Goal: Information Seeking & Learning: Check status

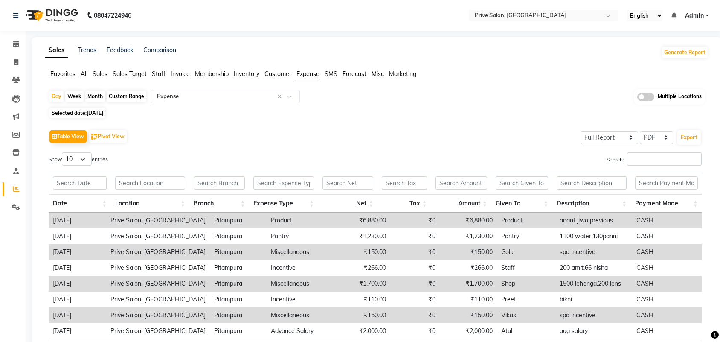
select select "full_report"
select select "pdf"
click at [15, 46] on icon at bounding box center [16, 44] width 6 height 6
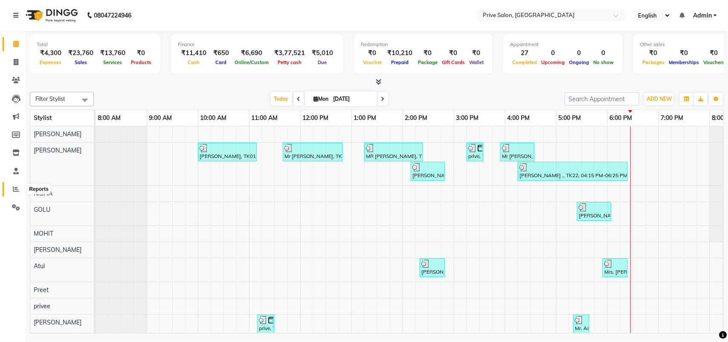
click at [13, 192] on icon at bounding box center [16, 188] width 6 height 6
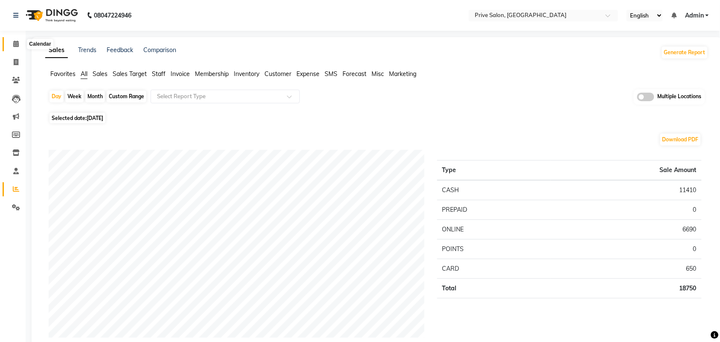
click at [15, 41] on icon at bounding box center [16, 44] width 6 height 6
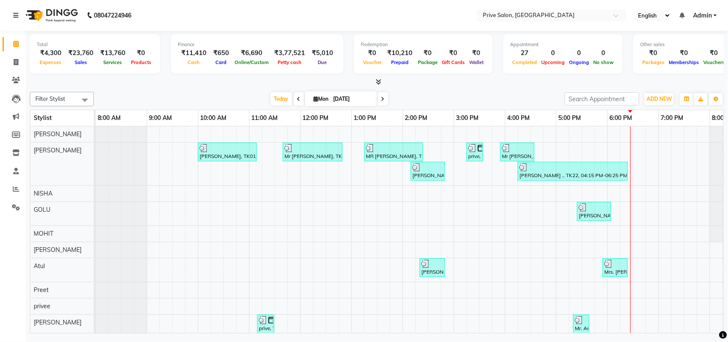
click at [18, 197] on li "Reports" at bounding box center [13, 189] width 26 height 18
click at [15, 188] on icon at bounding box center [16, 188] width 6 height 6
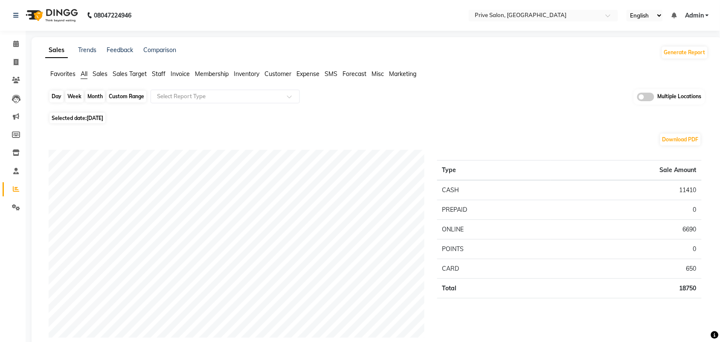
click at [51, 99] on div "Day" at bounding box center [56, 96] width 14 height 12
select select "9"
select select "2025"
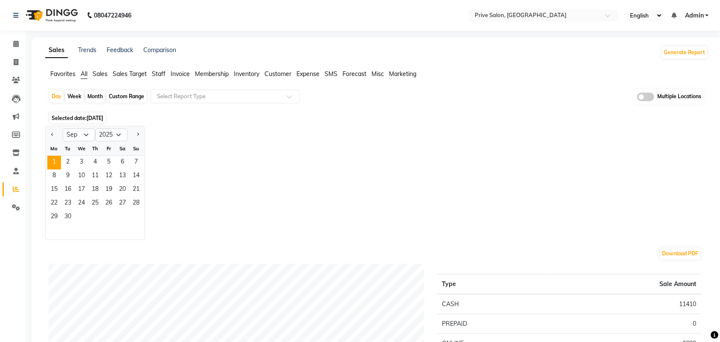
click at [131, 94] on div "Custom Range" at bounding box center [127, 96] width 40 height 12
select select "9"
select select "2025"
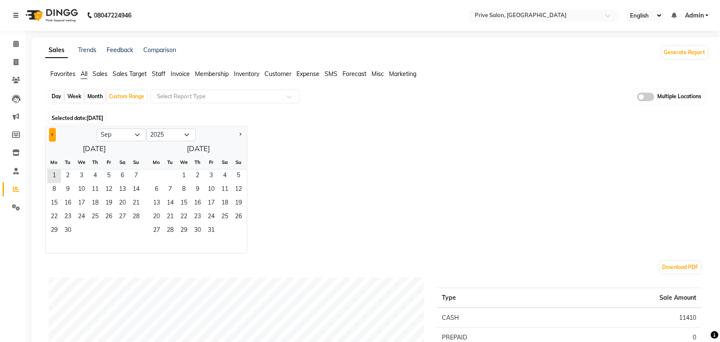
click at [50, 133] on button "Previous month" at bounding box center [52, 135] width 7 height 14
select select "8"
click at [112, 177] on span "1" at bounding box center [109, 176] width 14 height 14
click at [133, 229] on span "31" at bounding box center [136, 231] width 14 height 14
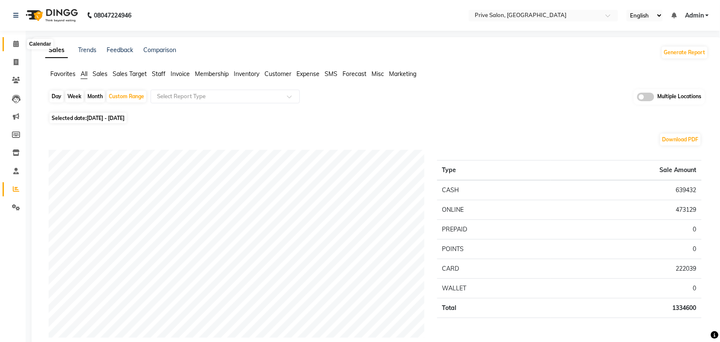
click at [15, 40] on span at bounding box center [16, 44] width 15 height 10
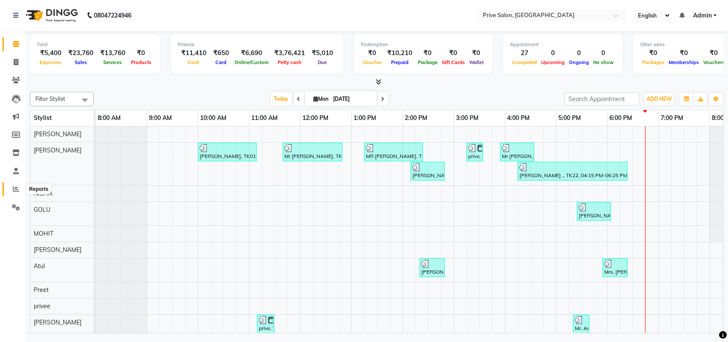
click at [15, 188] on icon at bounding box center [16, 188] width 6 height 6
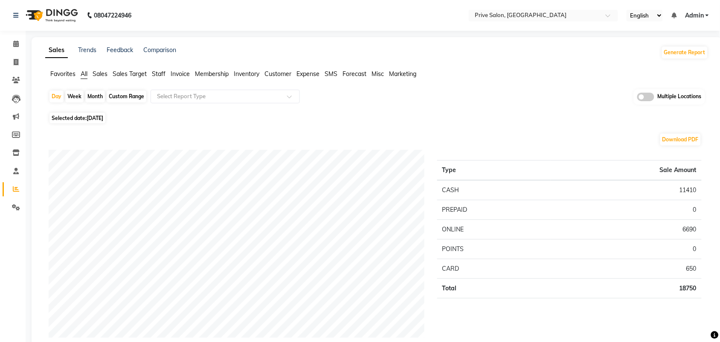
click at [113, 97] on div "Custom Range" at bounding box center [127, 96] width 40 height 12
select select "9"
select select "2025"
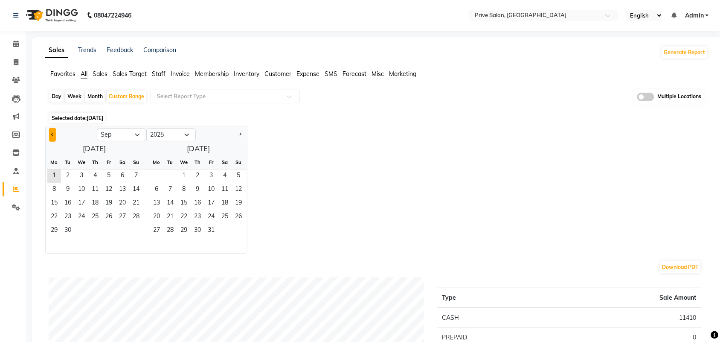
click at [51, 139] on button "Previous month" at bounding box center [52, 135] width 7 height 14
select select "8"
click at [105, 180] on span "1" at bounding box center [109, 176] width 14 height 14
click at [139, 227] on span "31" at bounding box center [136, 231] width 14 height 14
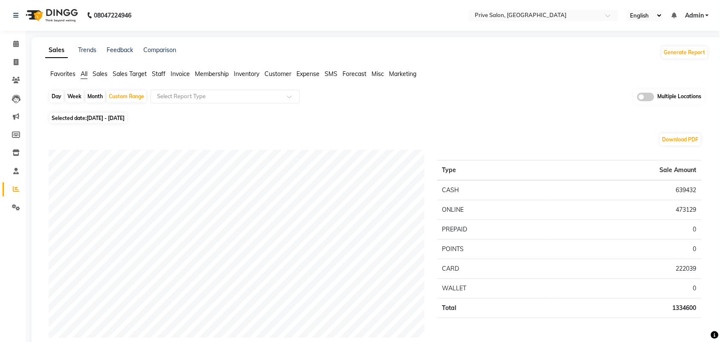
click at [310, 72] on span "Expense" at bounding box center [307, 74] width 23 height 8
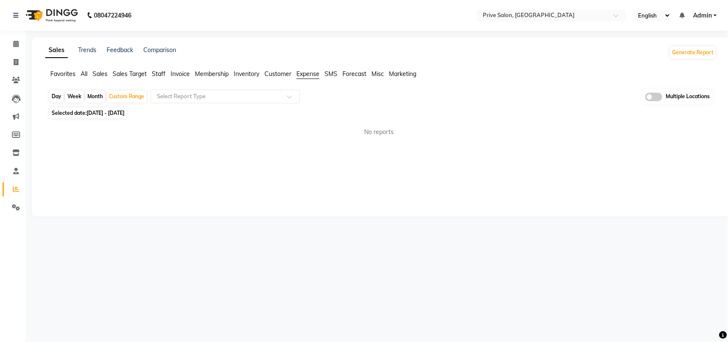
click at [165, 75] on span "Staff" at bounding box center [159, 74] width 14 height 8
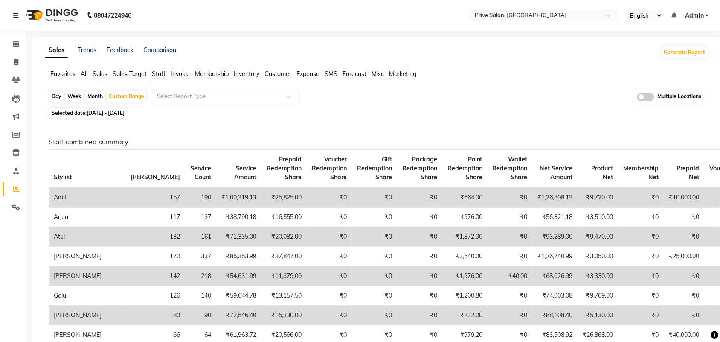
click at [159, 76] on span "Staff" at bounding box center [159, 74] width 14 height 8
click at [255, 96] on input "text" at bounding box center [216, 96] width 123 height 9
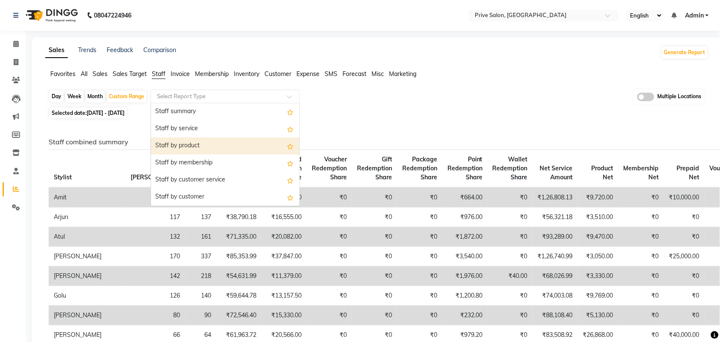
click at [224, 154] on div "Staff by product" at bounding box center [225, 145] width 148 height 17
select select "full_report"
select select "pdf"
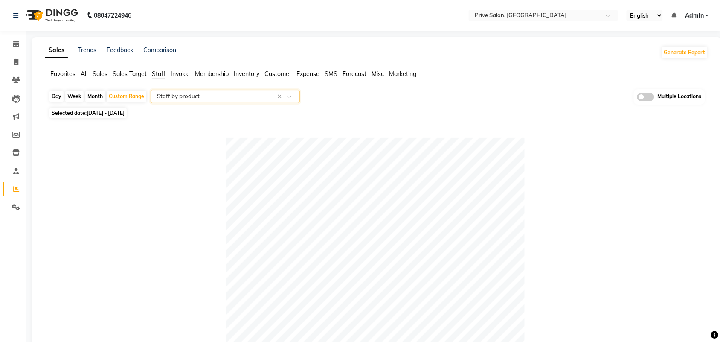
scroll to position [298, 0]
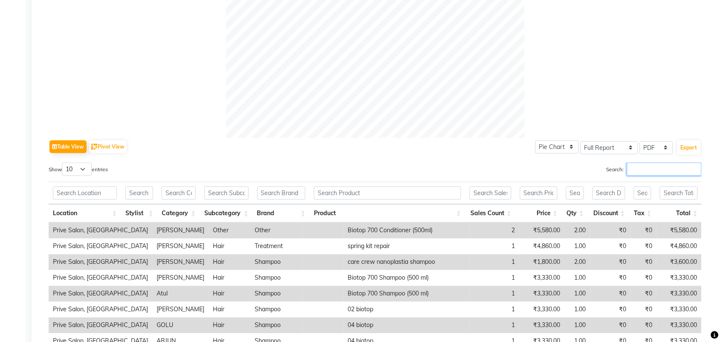
click at [669, 171] on input "Search:" at bounding box center [664, 168] width 75 height 13
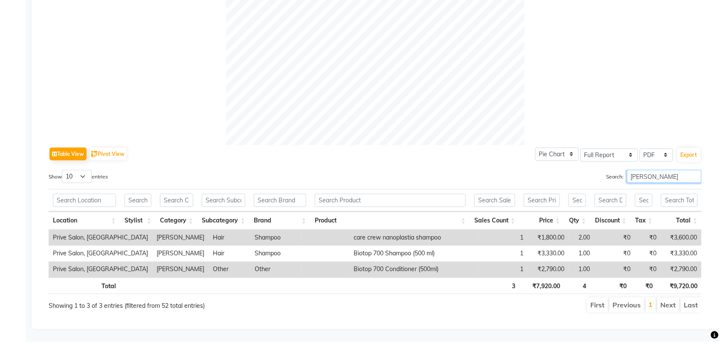
type input "AMIT"
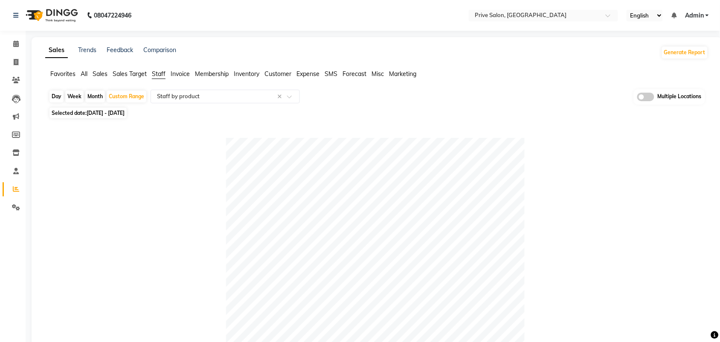
click at [161, 77] on span "Staff" at bounding box center [159, 74] width 14 height 8
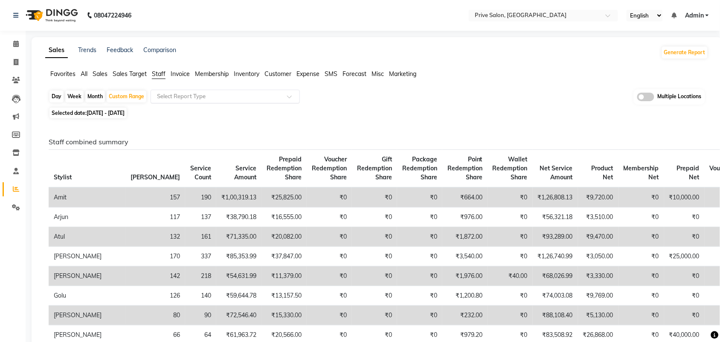
click at [212, 99] on input "text" at bounding box center [216, 96] width 123 height 9
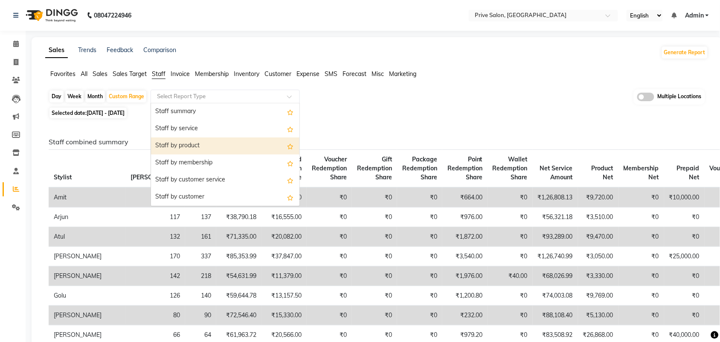
click at [207, 142] on div "Staff by product" at bounding box center [225, 145] width 148 height 17
select select "full_report"
select select "pdf"
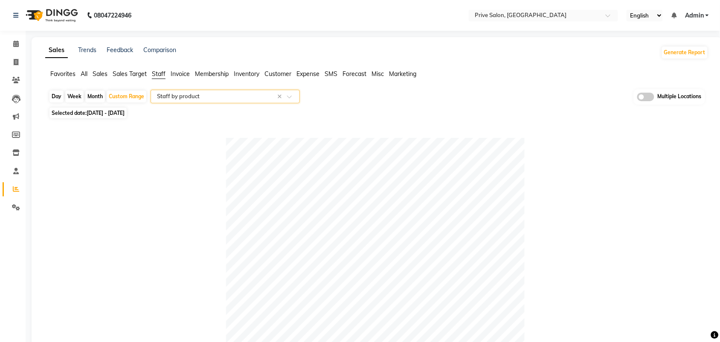
scroll to position [298, 0]
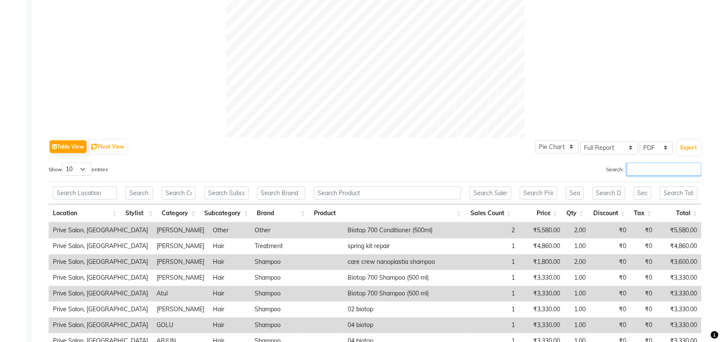
click at [662, 171] on input "Search:" at bounding box center [664, 168] width 75 height 13
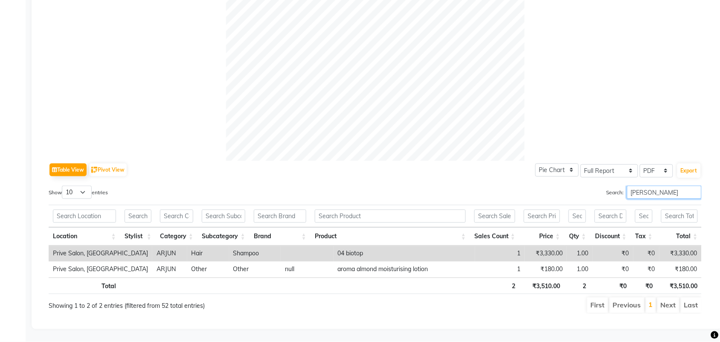
scroll to position [284, 0]
type input "ARJU"
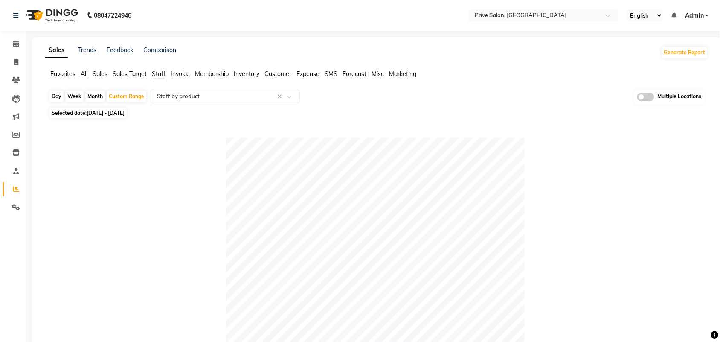
click at [168, 75] on ul "Favorites All Sales Sales Target Staff Invoice Membership Inventory Customer Ex…" at bounding box center [376, 74] width 663 height 9
click at [161, 74] on span "Staff" at bounding box center [159, 74] width 14 height 8
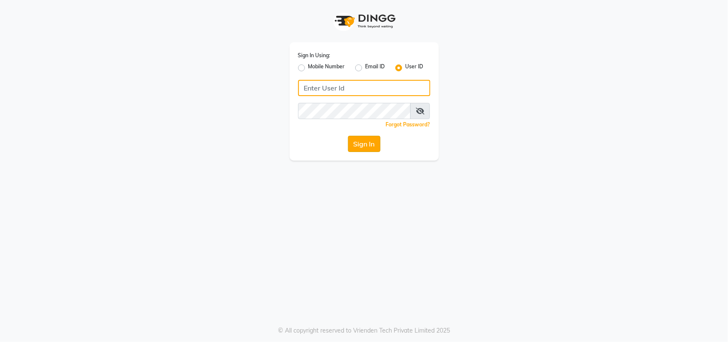
type input "privesalon"
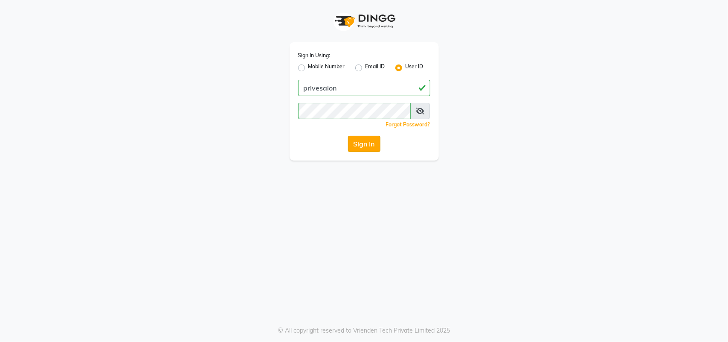
click at [367, 141] on button "Sign In" at bounding box center [364, 144] width 32 height 16
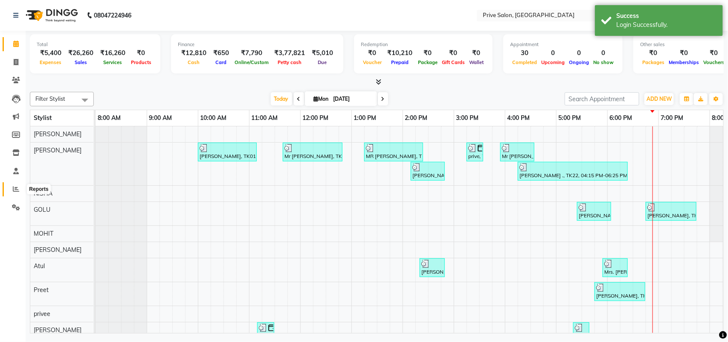
click at [16, 188] on icon at bounding box center [16, 188] width 6 height 6
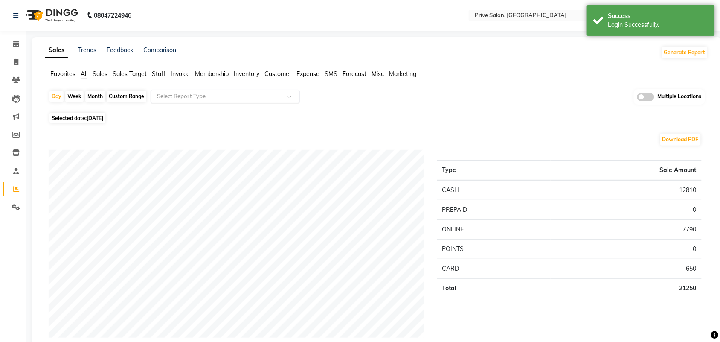
click at [203, 95] on input "text" at bounding box center [216, 96] width 123 height 9
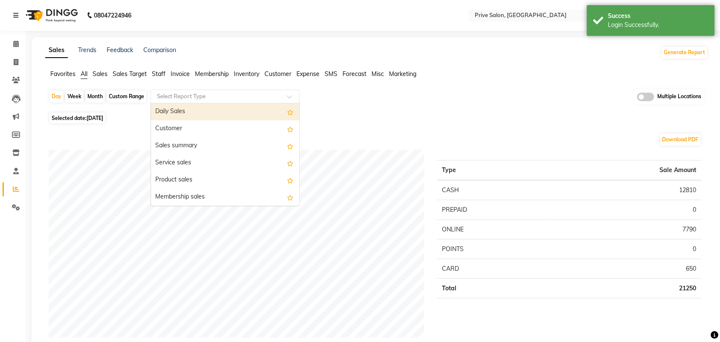
click at [195, 114] on div "Daily Sales" at bounding box center [225, 111] width 148 height 17
select select "full_report"
select select "pdf"
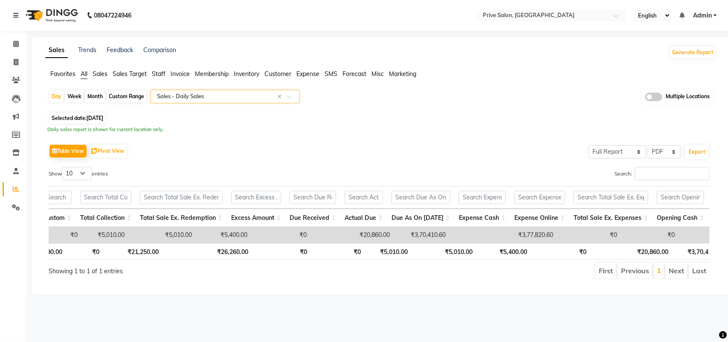
scroll to position [0, 851]
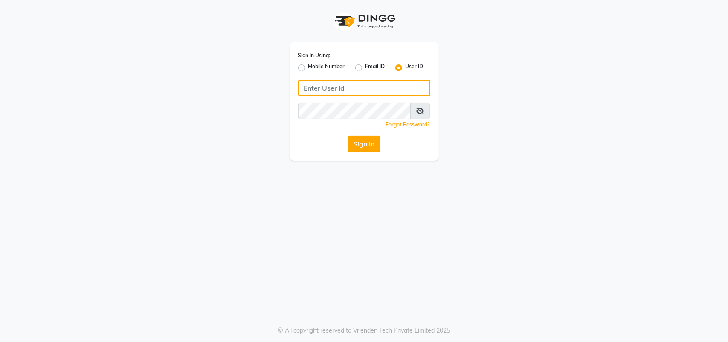
type input "privesalon"
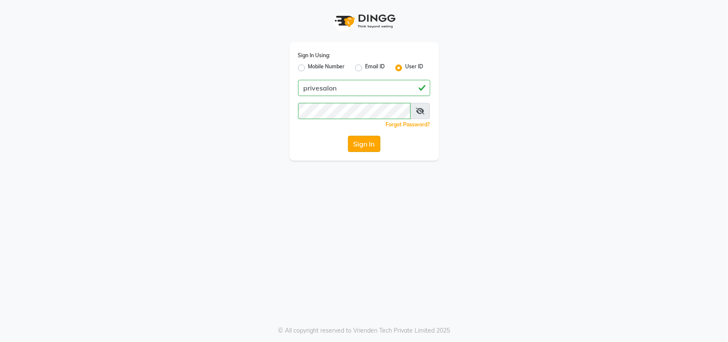
click at [371, 141] on button "Sign In" at bounding box center [364, 144] width 32 height 16
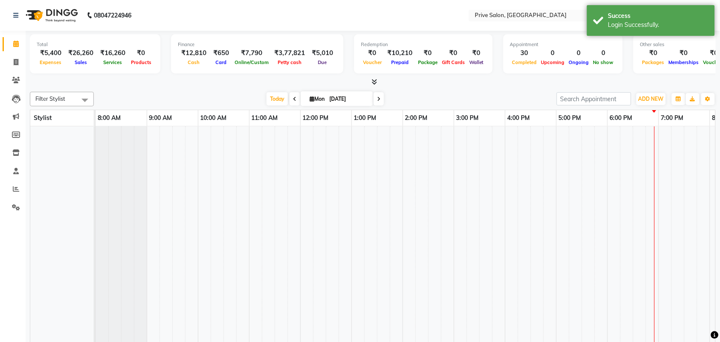
select select "en"
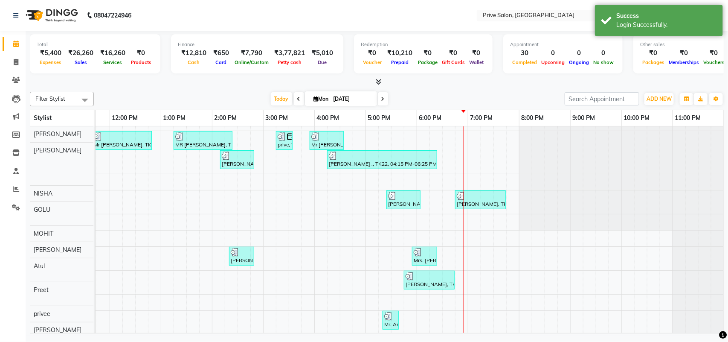
scroll to position [12, 0]
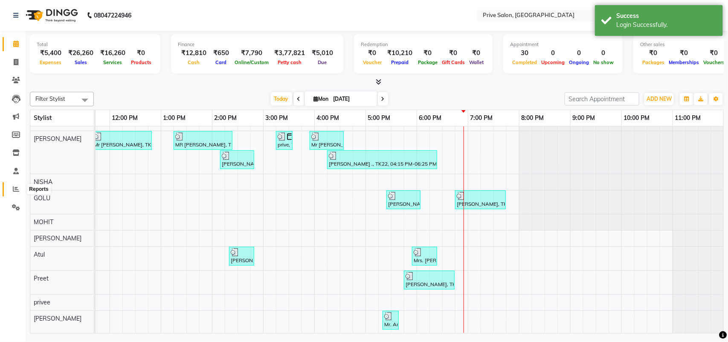
click at [14, 192] on icon at bounding box center [16, 188] width 6 height 6
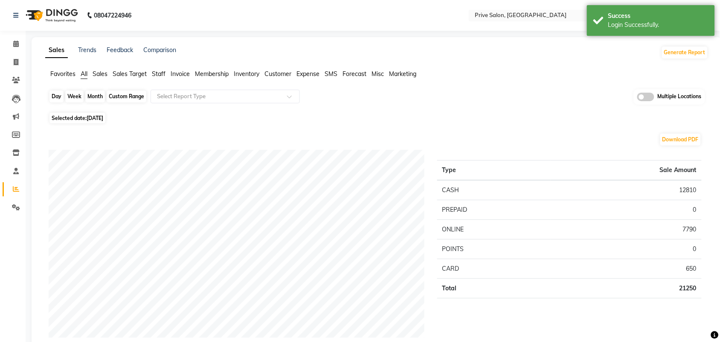
click at [56, 102] on div "Day" at bounding box center [56, 96] width 14 height 12
select select "9"
select select "2025"
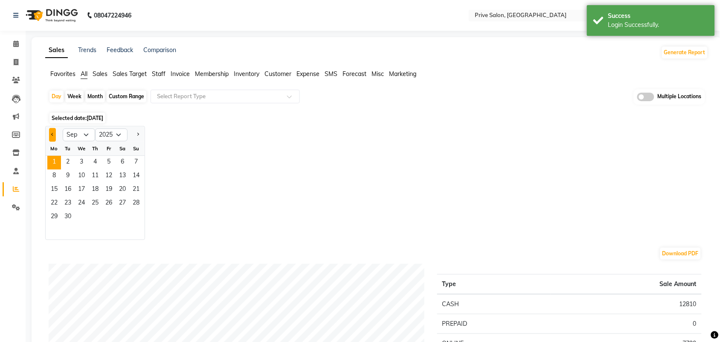
click at [49, 132] on button "Previous month" at bounding box center [52, 135] width 7 height 14
select select "8"
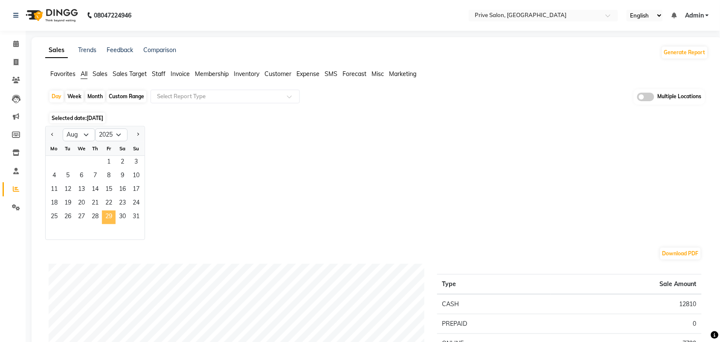
click at [111, 218] on span "29" at bounding box center [109, 217] width 14 height 14
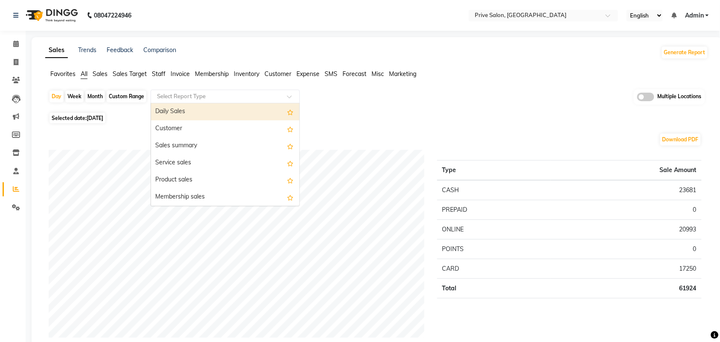
click at [248, 97] on input "text" at bounding box center [216, 96] width 123 height 9
click at [237, 109] on div "Daily Sales" at bounding box center [225, 111] width 148 height 17
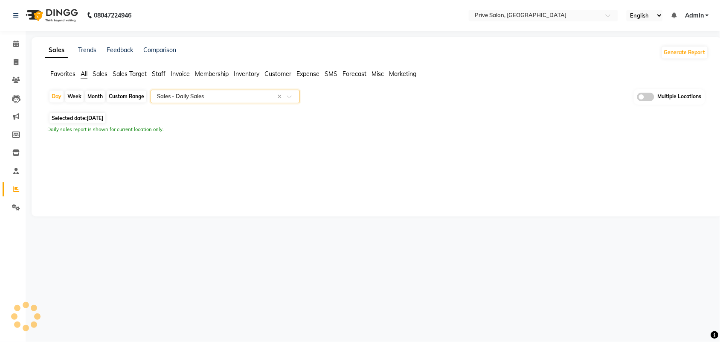
select select "full_report"
select select "pdf"
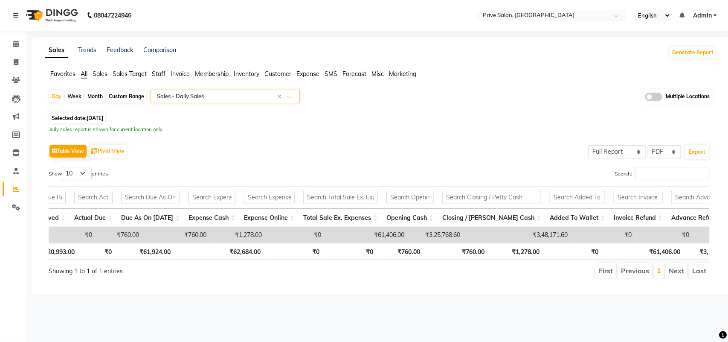
scroll to position [0, 864]
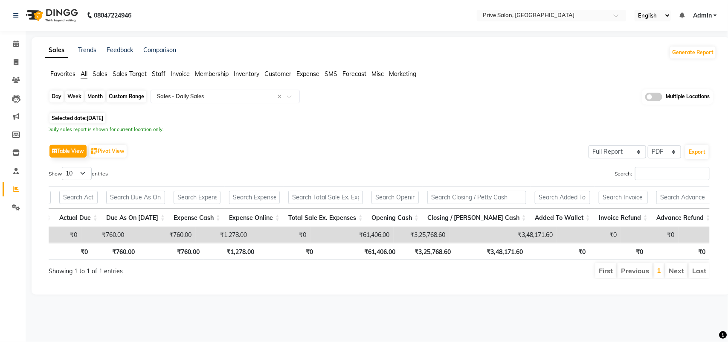
click at [56, 96] on div "Day" at bounding box center [56, 96] width 14 height 12
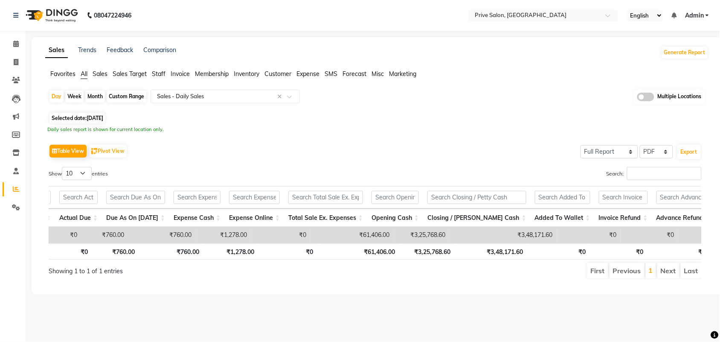
select select "8"
select select "2025"
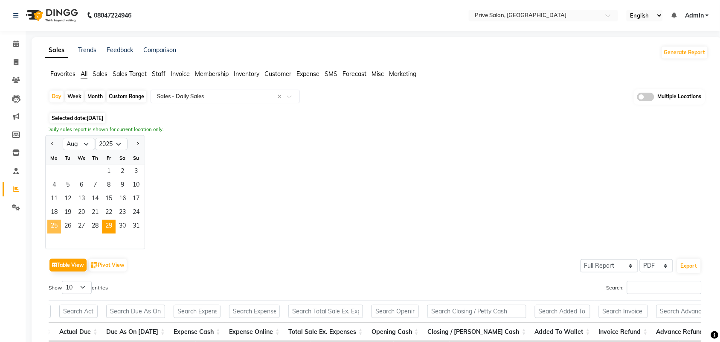
click at [58, 221] on span "25" at bounding box center [54, 227] width 14 height 14
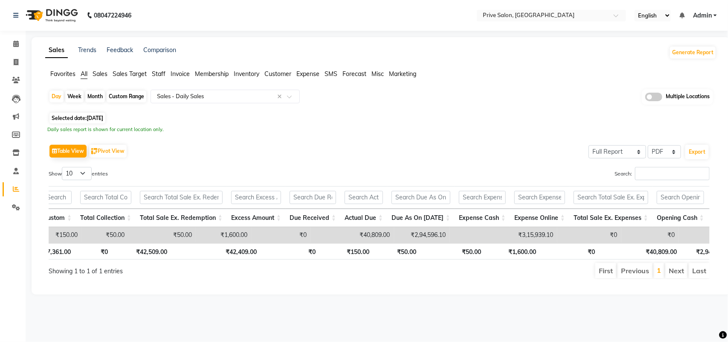
scroll to position [0, 860]
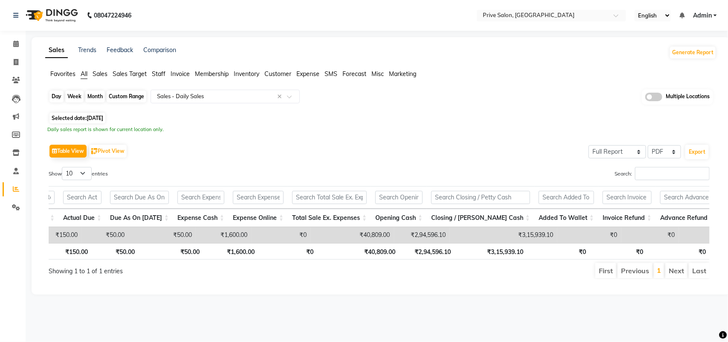
click at [54, 98] on div "Day" at bounding box center [56, 96] width 14 height 12
select select "8"
select select "2025"
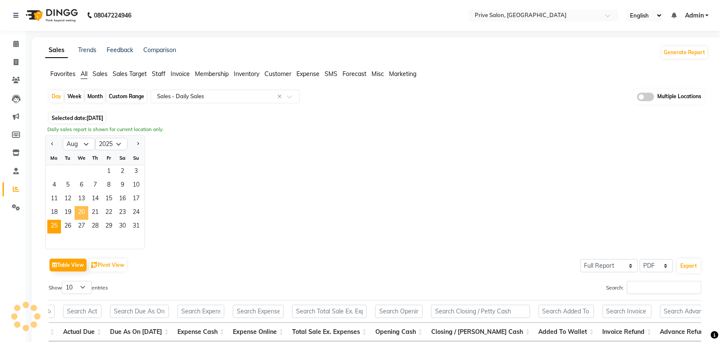
click at [81, 213] on span "20" at bounding box center [82, 213] width 14 height 14
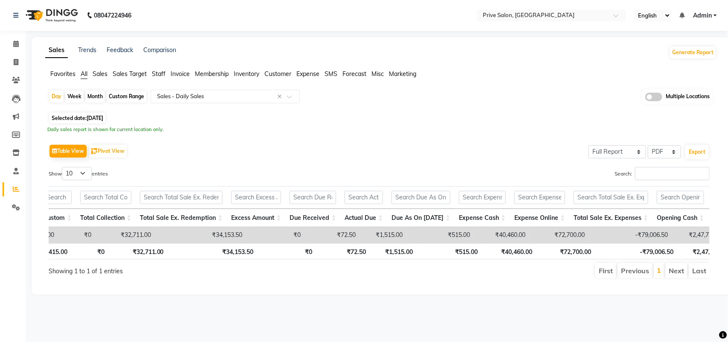
scroll to position [0, 856]
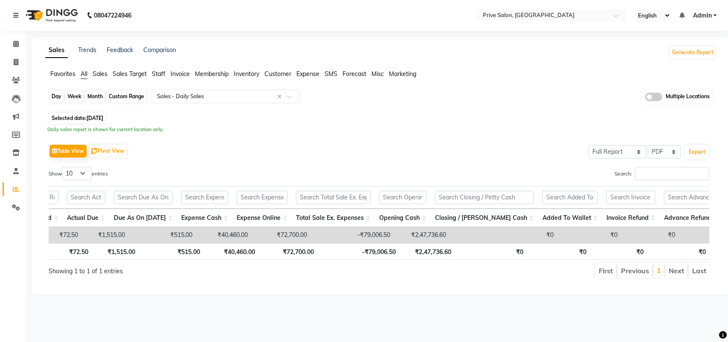
click at [52, 96] on div "Day" at bounding box center [56, 96] width 14 height 12
select select "8"
select select "2025"
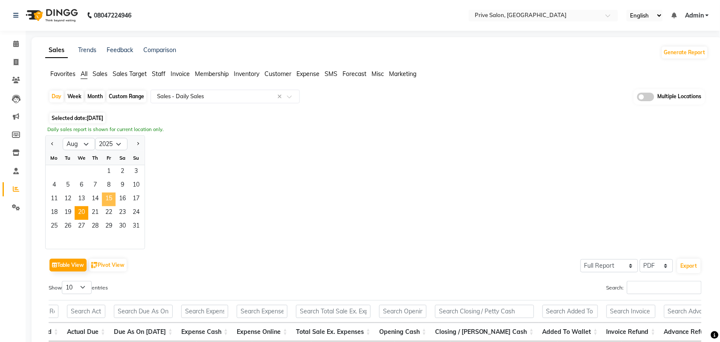
click at [107, 201] on span "15" at bounding box center [109, 199] width 14 height 14
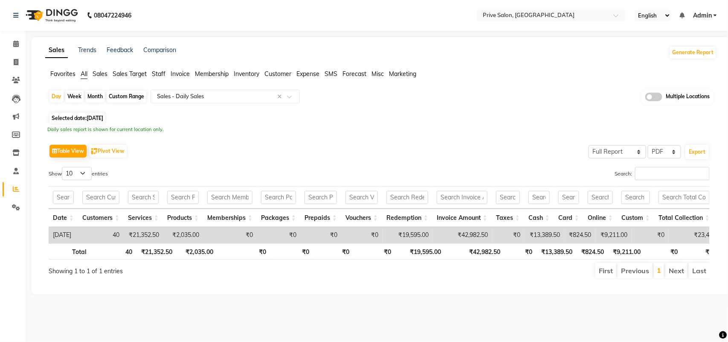
scroll to position [0, 578]
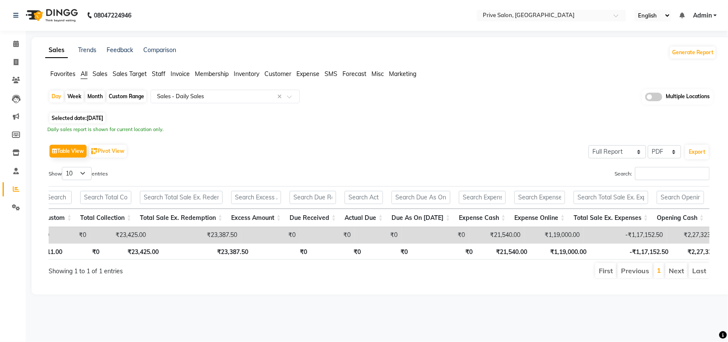
click at [634, 243] on td "-₹1,17,152.50" at bounding box center [625, 235] width 83 height 16
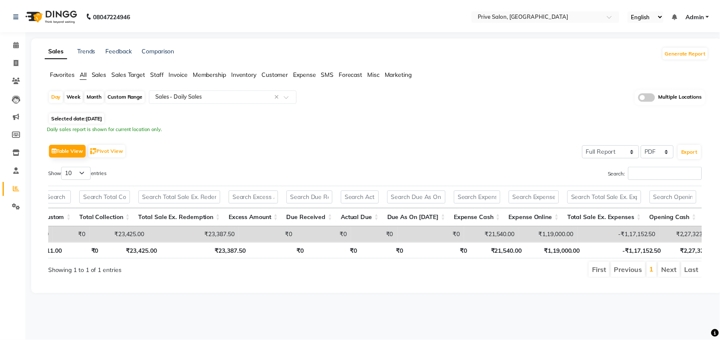
scroll to position [0, 851]
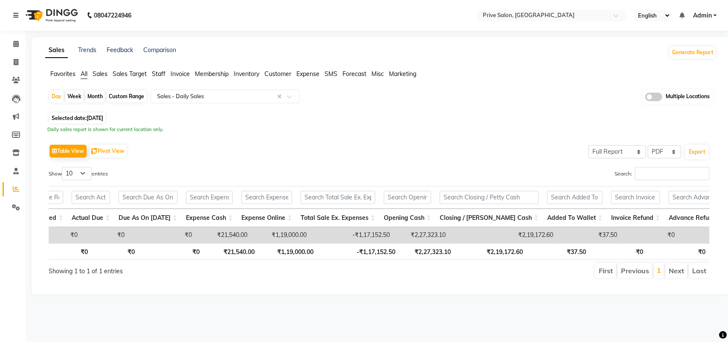
click at [84, 75] on span "All" at bounding box center [84, 74] width 7 height 8
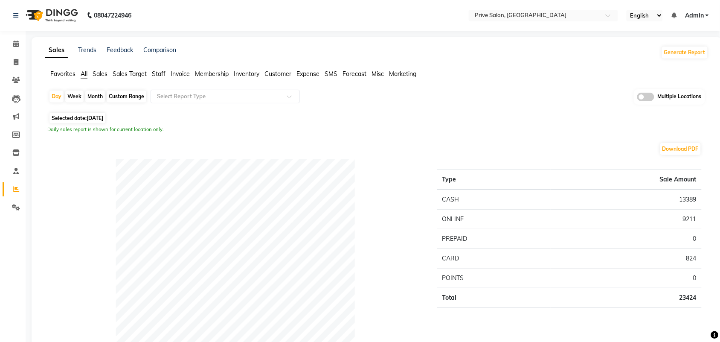
click at [310, 78] on li "Expense" at bounding box center [307, 74] width 23 height 9
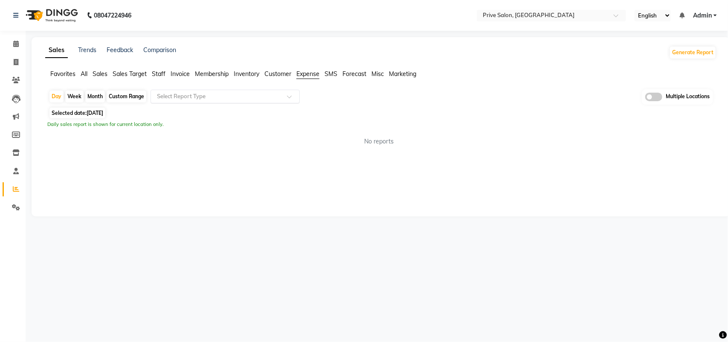
click at [244, 97] on input "text" at bounding box center [216, 96] width 123 height 9
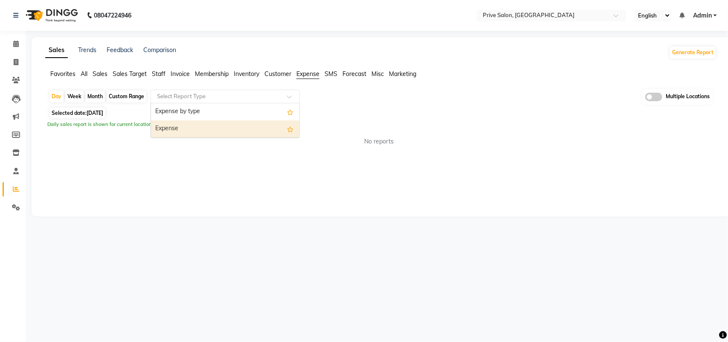
click at [218, 132] on div "Expense" at bounding box center [225, 128] width 148 height 17
select select "full_report"
select select "pdf"
